Goal: Find specific page/section

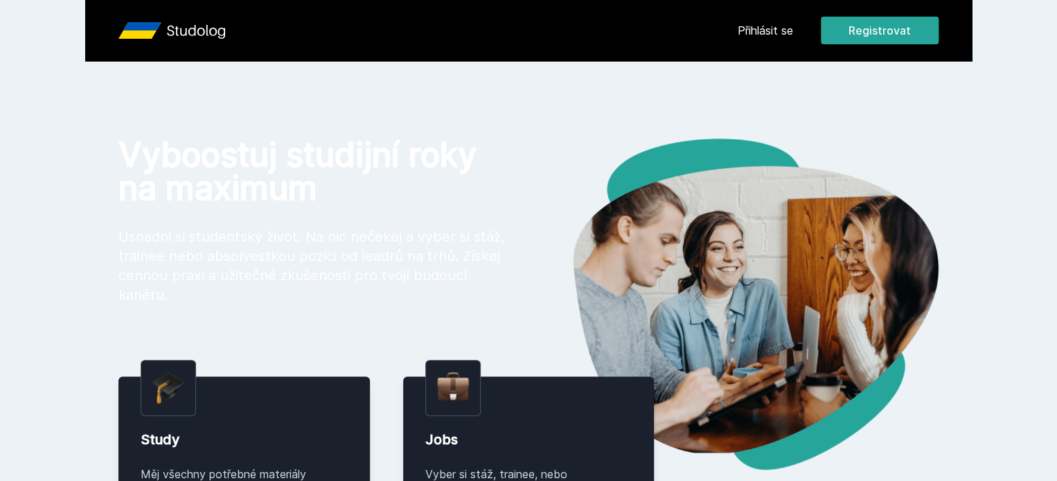
click at [844, 35] on div "[PERSON_NAME] dostávat tipy ohledně studia, nových testů, hodnocení učitelů a p…" at bounding box center [528, 61] width 1057 height 123
click at [535, 93] on button "Ne" at bounding box center [531, 89] width 50 height 35
click at [793, 30] on link "Přihlásit se" at bounding box center [765, 30] width 55 height 17
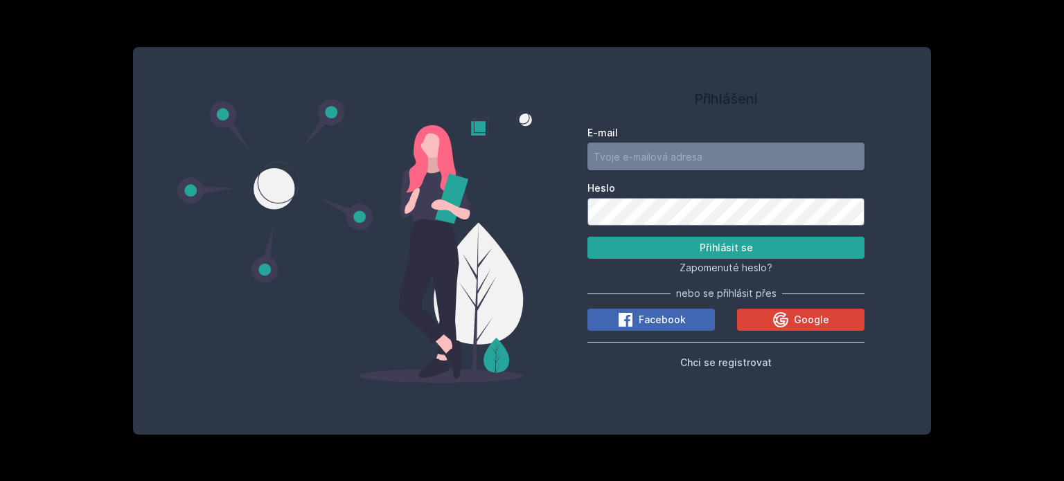
click at [715, 152] on input "E-mail" at bounding box center [725, 157] width 277 height 28
type input "[EMAIL_ADDRESS][DOMAIN_NAME]"
click at [587, 237] on button "Přihlásit se" at bounding box center [725, 248] width 277 height 22
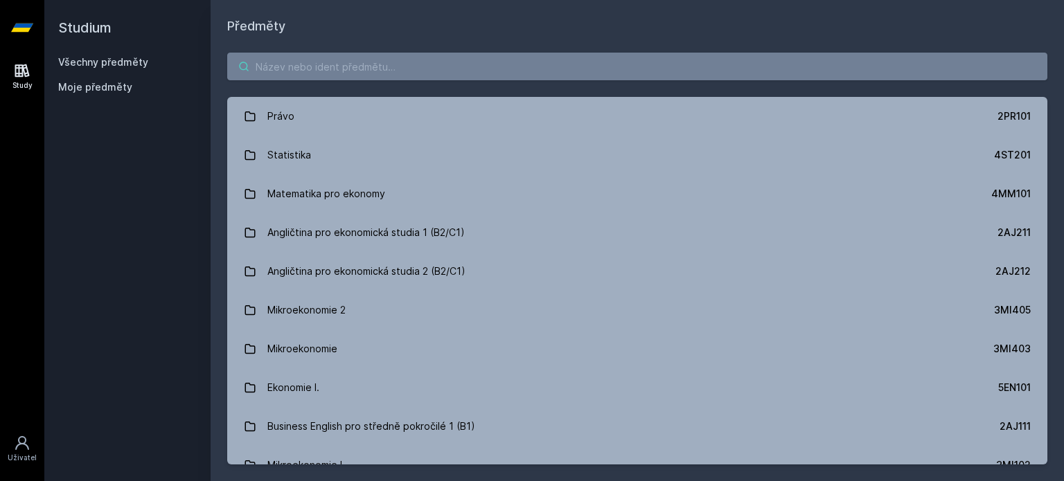
click at [332, 65] on input "search" at bounding box center [637, 67] width 820 height 28
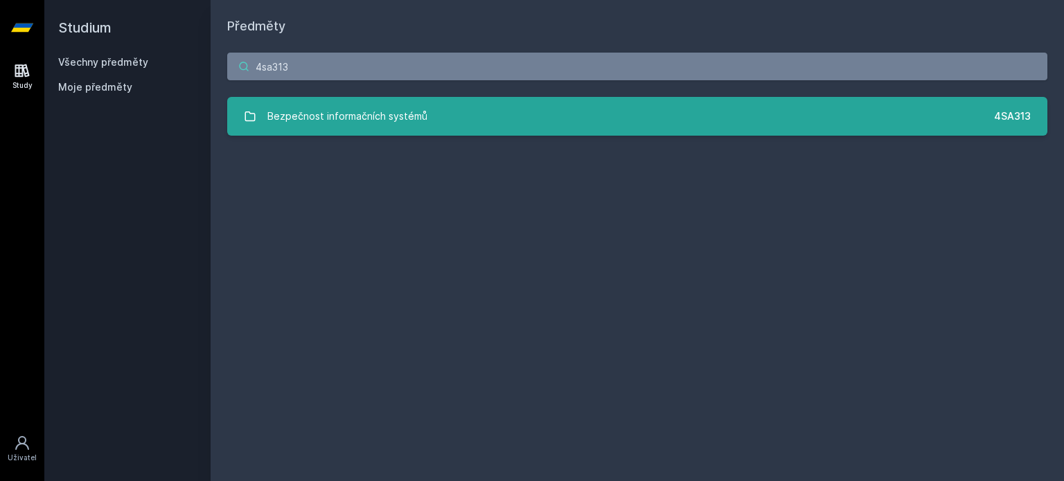
type input "4sa313"
click at [449, 110] on link "Bezpečnost informačních systémů 4SA313" at bounding box center [637, 116] width 820 height 39
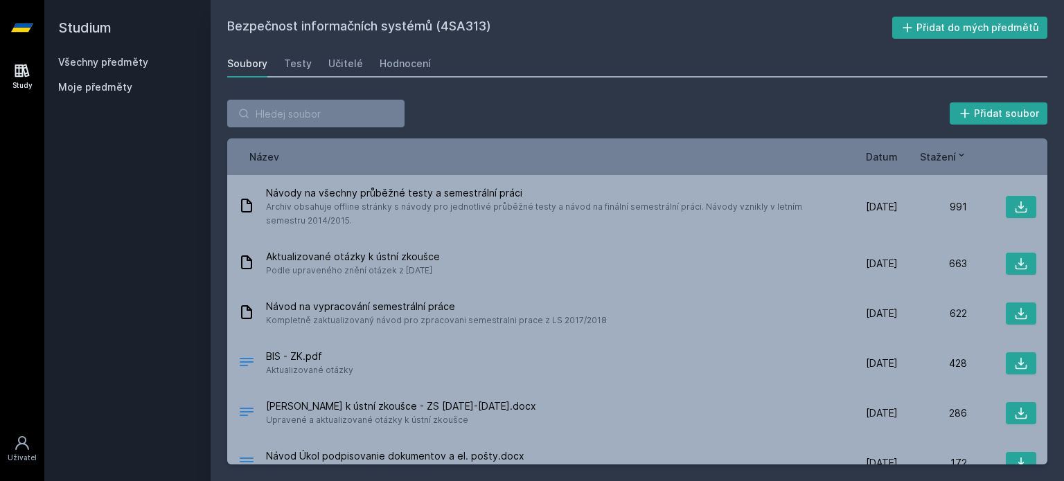
click at [884, 159] on span "Datum" at bounding box center [882, 157] width 32 height 15
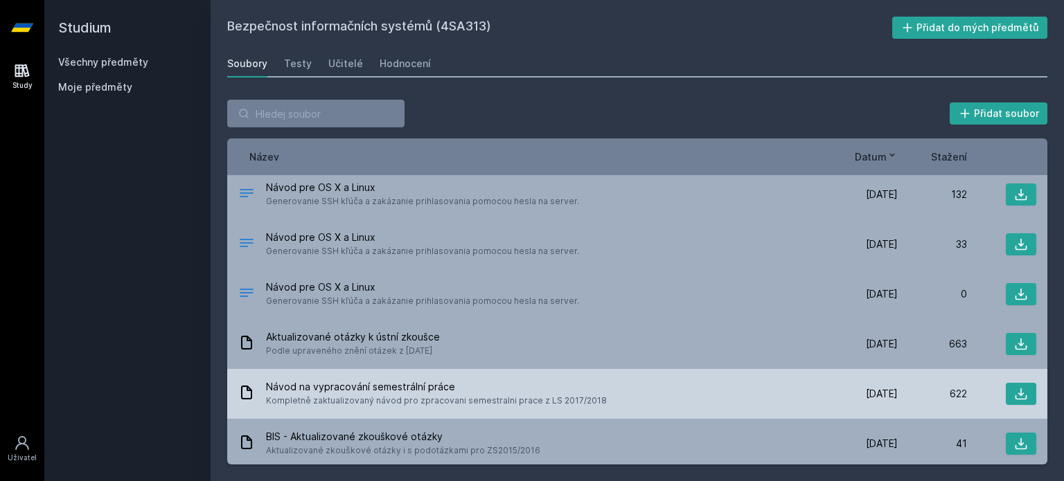
scroll to position [607, 0]
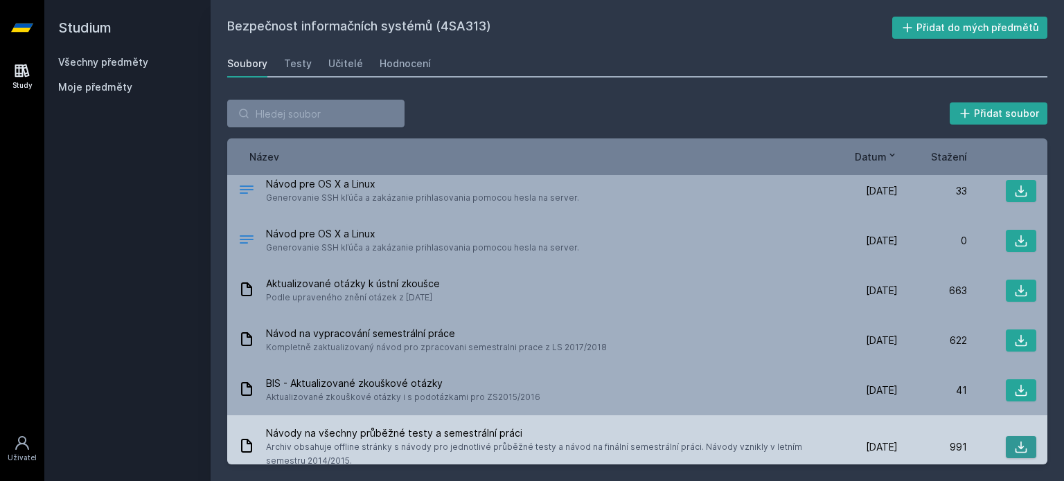
click at [1014, 440] on icon at bounding box center [1021, 447] width 14 height 14
